Goal: Check status: Check status

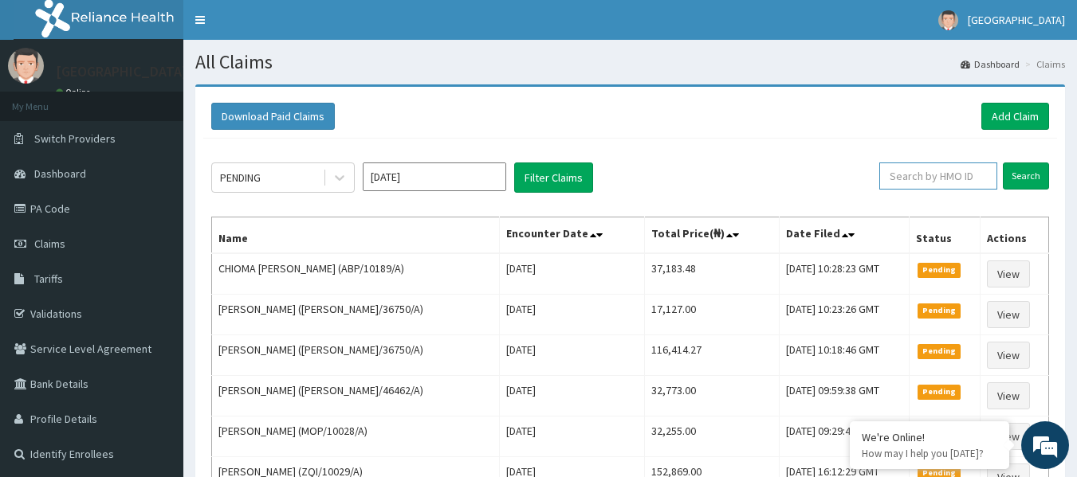
click at [939, 177] on input "text" at bounding box center [938, 176] width 118 height 27
paste input "ZQI/10029/A"
type input "ZQI/10029/A"
click at [1036, 173] on input "Search" at bounding box center [1026, 176] width 46 height 27
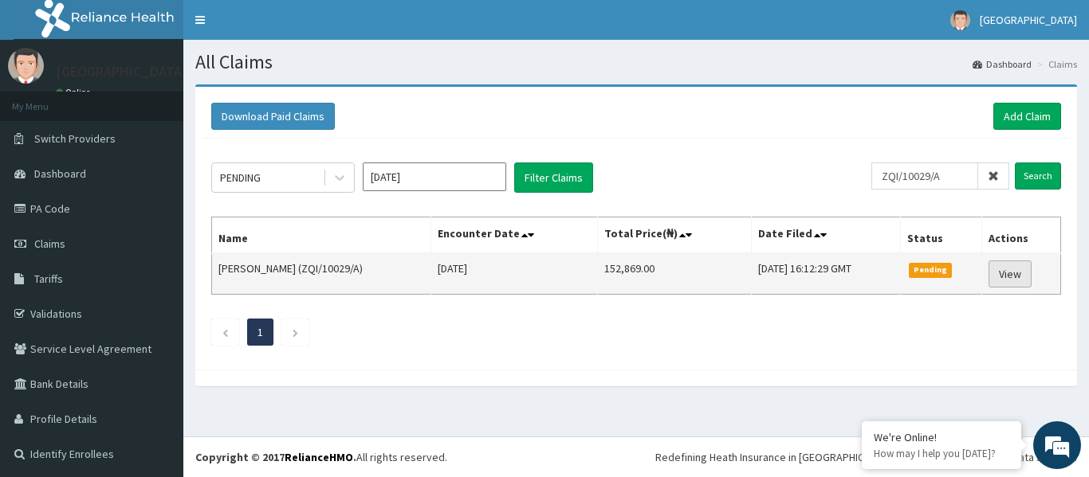
click at [1006, 279] on link "View" at bounding box center [1009, 274] width 43 height 27
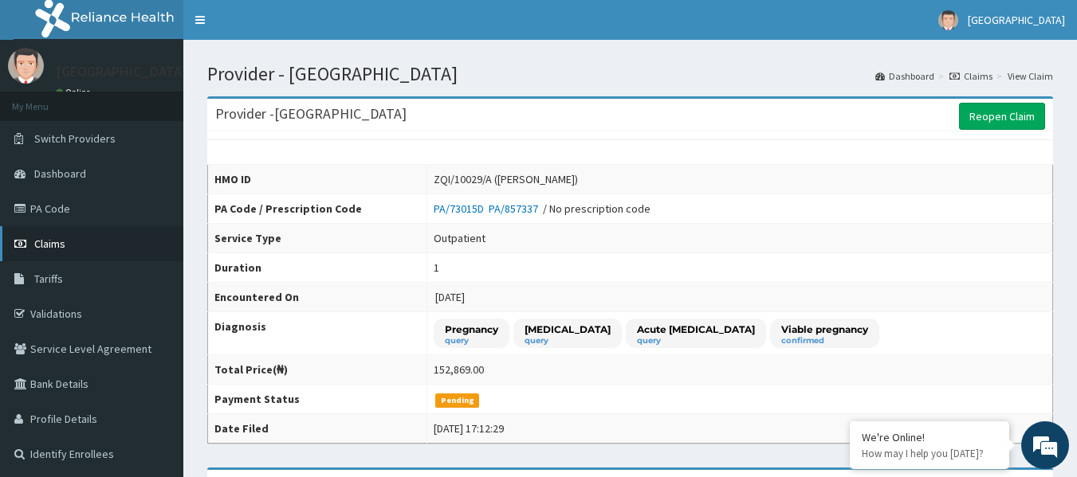
click at [62, 246] on span "Claims" at bounding box center [49, 244] width 31 height 14
